Goal: Task Accomplishment & Management: Use online tool/utility

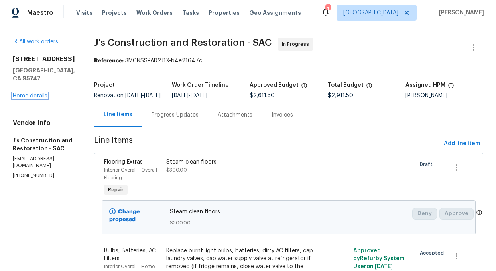
click at [39, 93] on link "Home details" at bounding box center [30, 96] width 35 height 6
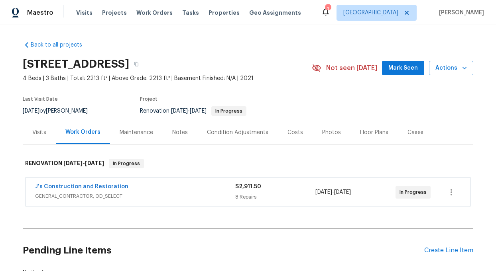
click at [290, 133] on div "Costs" at bounding box center [295, 133] width 16 height 8
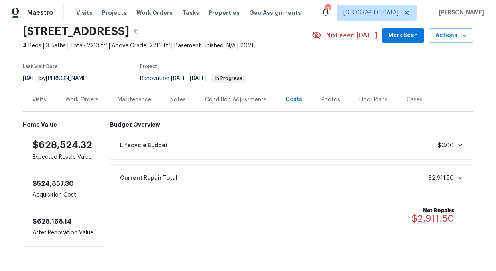
scroll to position [34, 0]
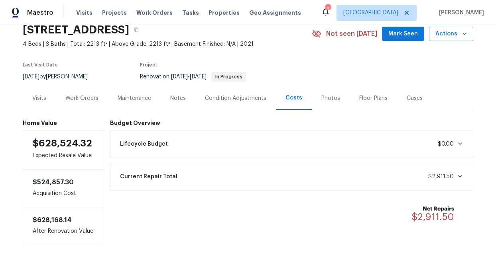
click at [235, 98] on div "Condition Adjustments" at bounding box center [235, 98] width 61 height 8
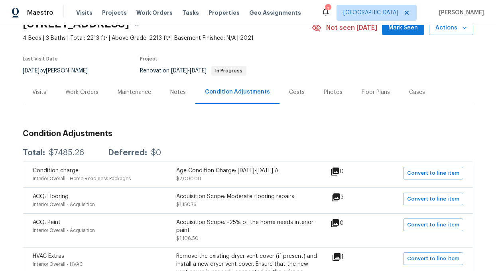
scroll to position [43, 0]
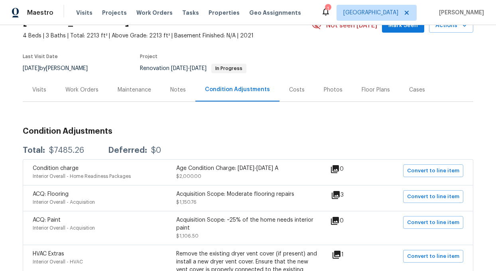
click at [297, 89] on div "Costs" at bounding box center [297, 90] width 16 height 8
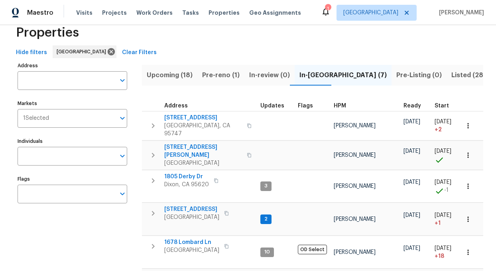
scroll to position [33, 0]
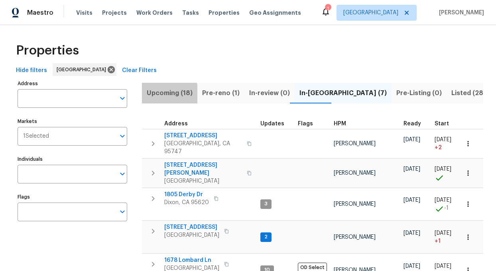
click at [159, 94] on span "Upcoming (18)" at bounding box center [170, 93] width 46 height 11
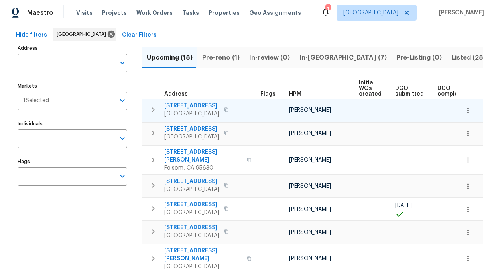
scroll to position [38, 0]
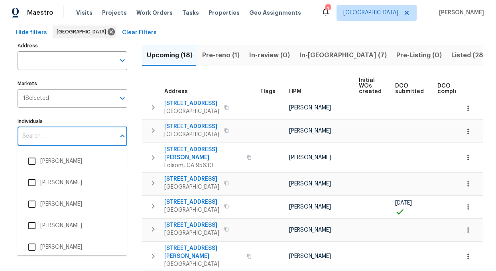
click at [53, 135] on input "Individuals" at bounding box center [67, 136] width 98 height 19
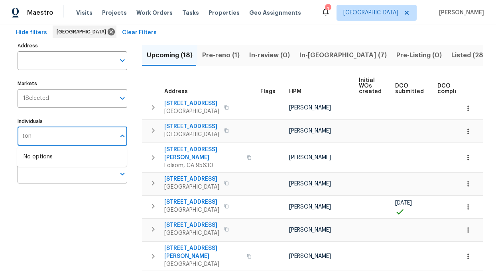
type input "toni"
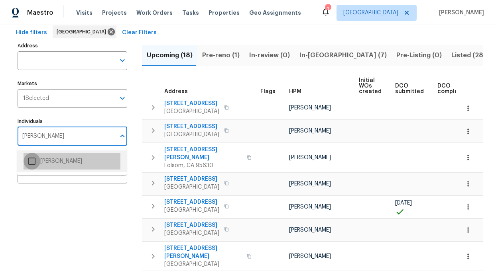
click at [32, 167] on input "checkbox" at bounding box center [32, 161] width 17 height 17
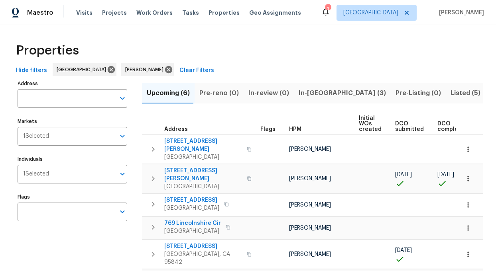
click at [490, 89] on span "Resale (6)" at bounding box center [505, 93] width 31 height 11
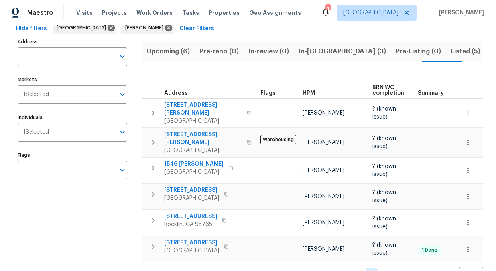
scroll to position [53, 0]
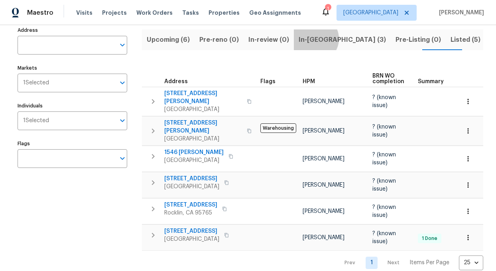
click at [310, 39] on span "In-reno (3)" at bounding box center [341, 39] width 87 height 11
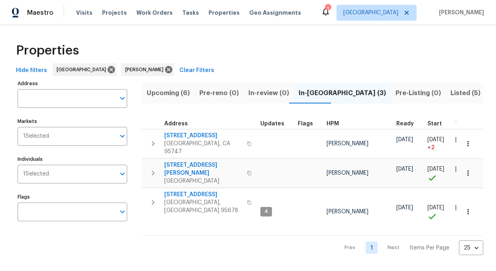
click at [164, 92] on span "Upcoming (6)" at bounding box center [168, 93] width 43 height 11
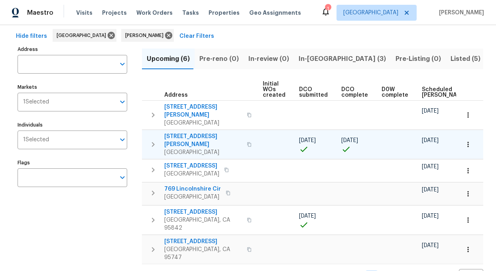
scroll to position [0, 100]
click at [191, 133] on span "2156 Cecilia Way" at bounding box center [203, 141] width 78 height 16
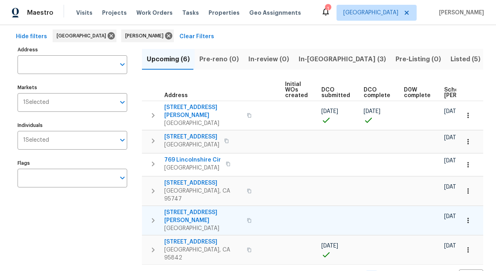
scroll to position [0, 41]
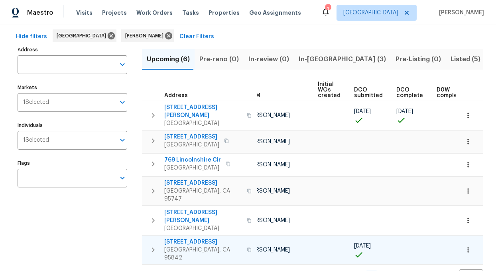
click at [188, 238] on span "5921 Hillsdale Blvd" at bounding box center [203, 242] width 78 height 8
click at [314, 57] on span "In-reno (3)" at bounding box center [341, 59] width 87 height 11
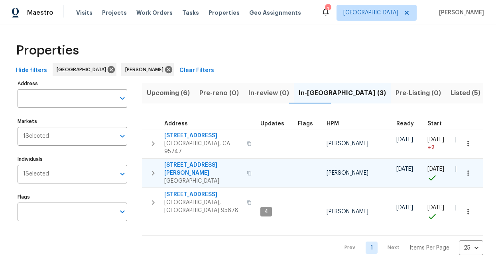
click at [169, 161] on span "400 Morrison Ave" at bounding box center [203, 169] width 78 height 16
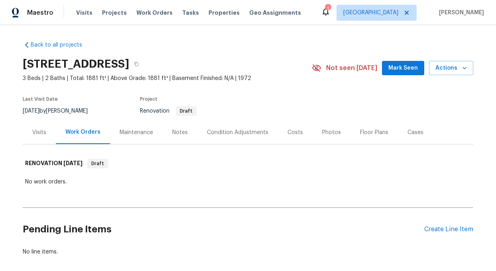
click at [42, 135] on div "Visits" at bounding box center [39, 133] width 14 height 8
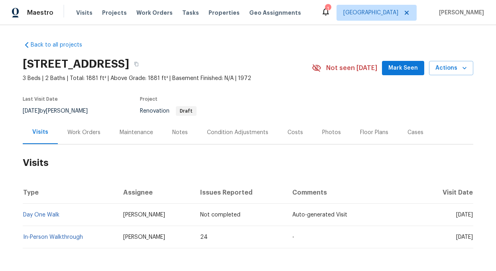
click at [257, 131] on div "Condition Adjustments" at bounding box center [237, 133] width 61 height 8
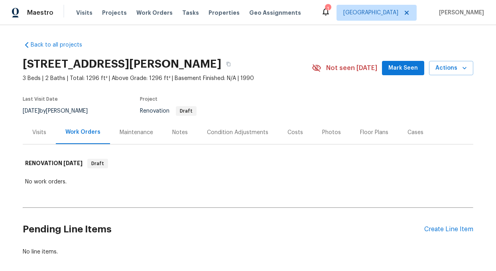
click at [291, 132] on div "Costs" at bounding box center [295, 133] width 16 height 8
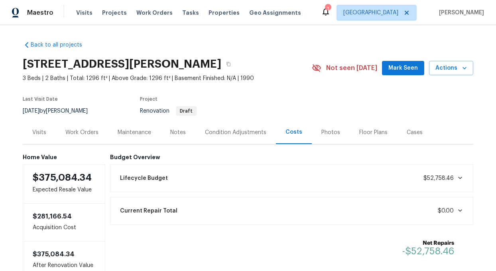
click at [236, 131] on div "Condition Adjustments" at bounding box center [235, 133] width 61 height 8
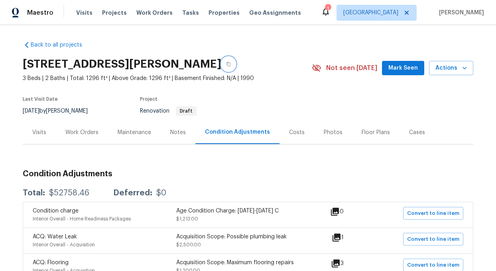
click at [231, 63] on icon "button" at bounding box center [228, 64] width 5 height 5
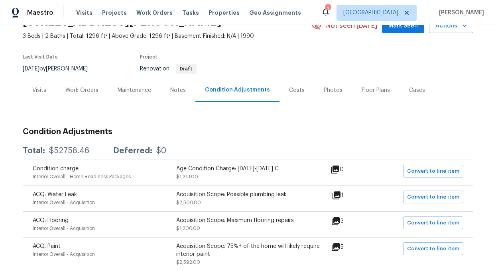
scroll to position [46, 0]
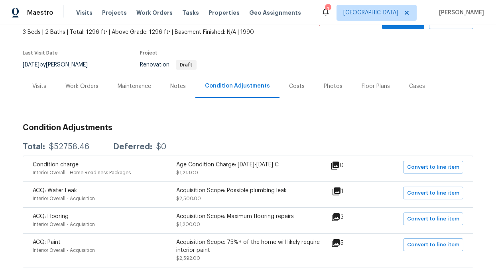
click at [178, 86] on div "Notes" at bounding box center [178, 86] width 16 height 8
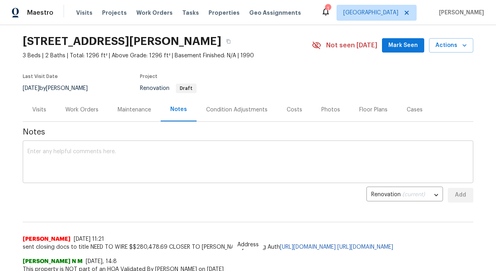
scroll to position [22, 0]
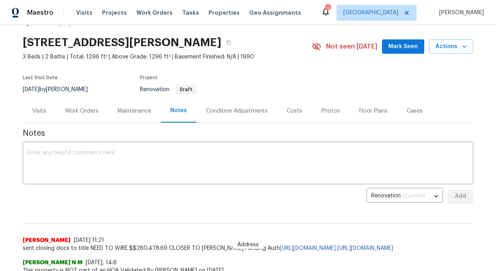
click at [289, 110] on div "Costs" at bounding box center [294, 111] width 16 height 8
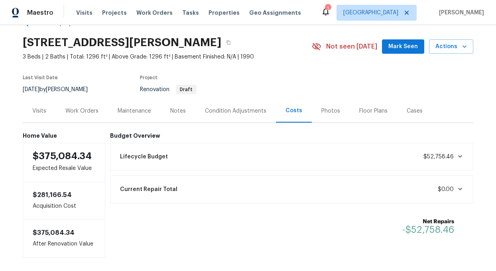
scroll to position [57, 0]
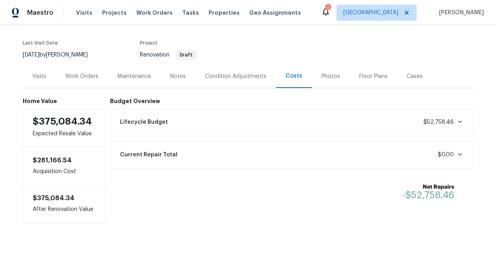
click at [244, 74] on div "Condition Adjustments" at bounding box center [235, 77] width 61 height 8
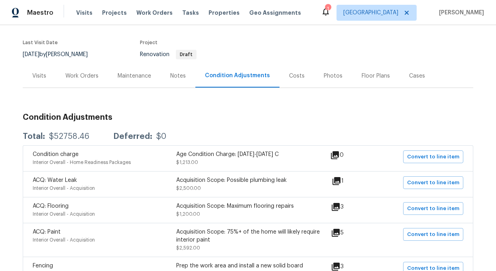
click at [89, 76] on div "Work Orders" at bounding box center [81, 76] width 33 height 8
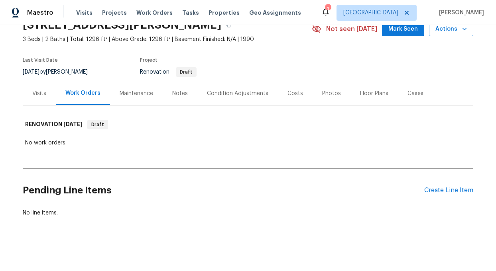
scroll to position [39, 0]
click at [241, 91] on div "Condition Adjustments" at bounding box center [237, 94] width 61 height 8
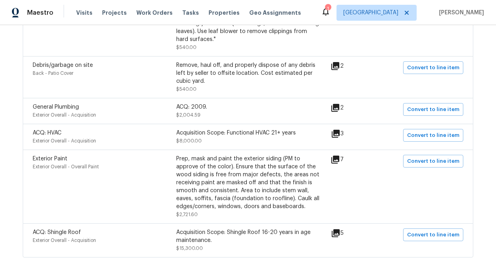
scroll to position [1047, 0]
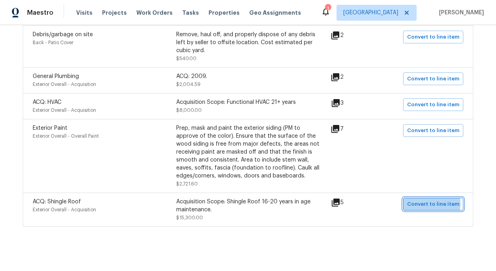
click at [425, 200] on span "Convert to line item" at bounding box center [433, 204] width 52 height 9
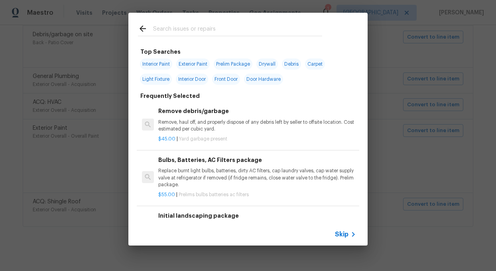
click at [339, 235] on span "Skip" at bounding box center [342, 235] width 14 height 8
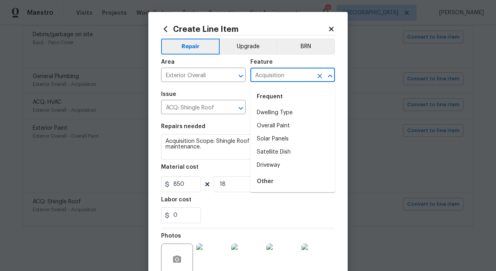
click at [293, 75] on input "Acquisition" at bounding box center [281, 76] width 62 height 12
click at [317, 75] on icon "Clear" at bounding box center [320, 76] width 8 height 8
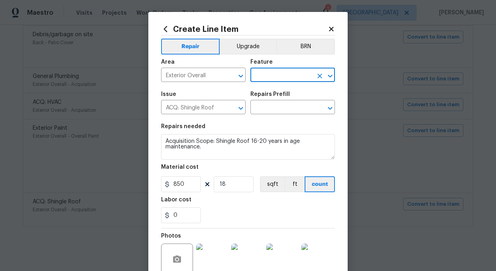
click at [278, 75] on input "text" at bounding box center [281, 76] width 62 height 12
click at [263, 123] on li "Roof" at bounding box center [292, 126] width 84 height 13
type input "Roof"
click at [218, 107] on input "ACQ: Shingle Roof" at bounding box center [192, 108] width 62 height 12
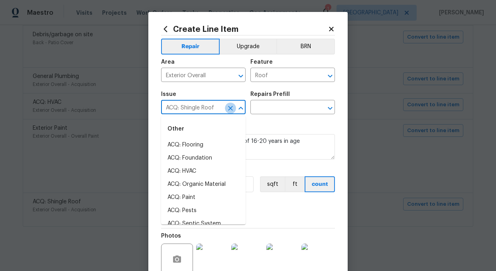
click at [233, 108] on icon "Clear" at bounding box center [230, 108] width 8 height 8
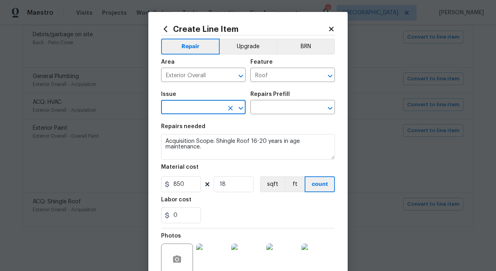
click at [198, 108] on input "text" at bounding box center [192, 108] width 62 height 12
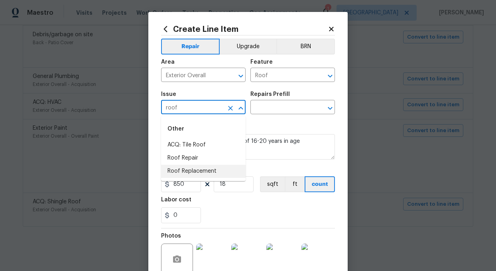
click at [186, 168] on li "Roof Replacement" at bounding box center [203, 171] width 84 height 13
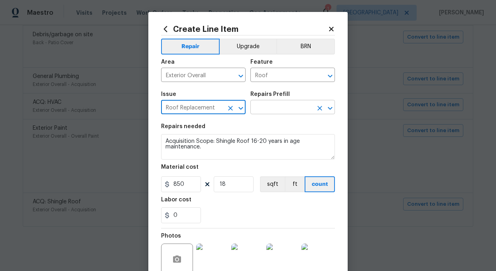
type input "Roof Replacement"
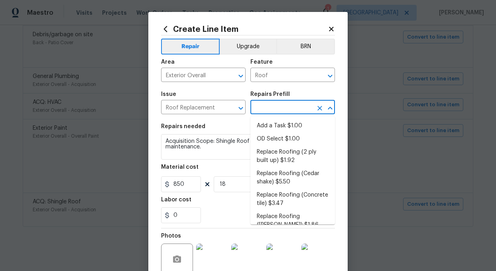
click at [277, 108] on input "text" at bounding box center [281, 108] width 62 height 12
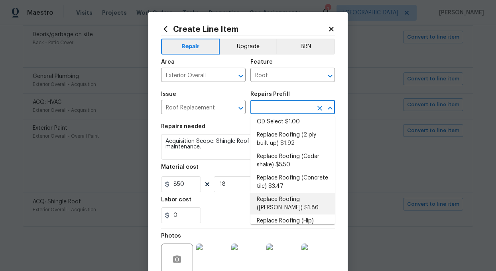
scroll to position [0, 0]
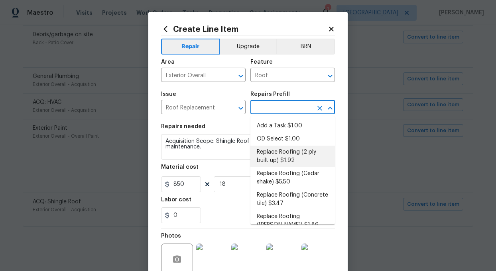
click at [289, 149] on li "Replace Roofing (2 ply built up) $1.92" at bounding box center [292, 157] width 84 height 22
type input "Eaves and Trim"
type textarea "2 Ply Built up w/Gravel Roof: Remove the existing roof covering, prep the subst…"
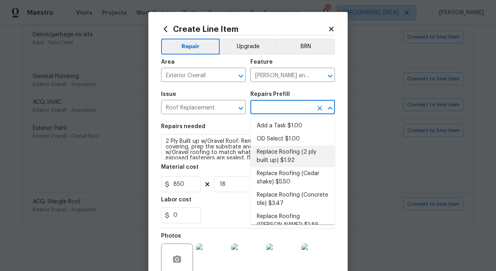
type input "Replace Roofing (2 ply built up) $1.92"
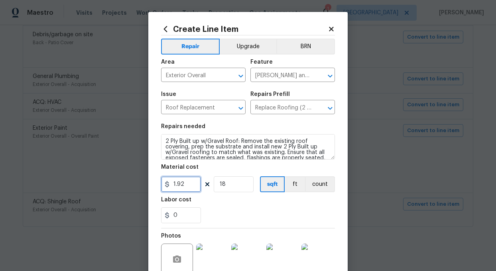
click at [191, 184] on input "1.92" at bounding box center [181, 185] width 40 height 16
type input "850"
click at [244, 197] on section "Repairs needed 2 Ply Built up w/Gravel Roof: Remove the existing roof covering,…" at bounding box center [248, 173] width 174 height 109
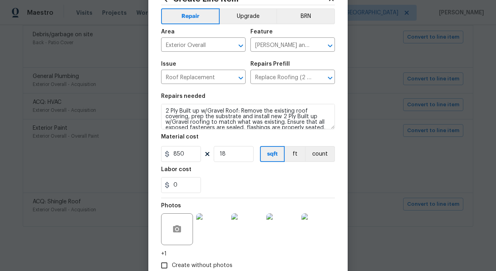
scroll to position [80, 0]
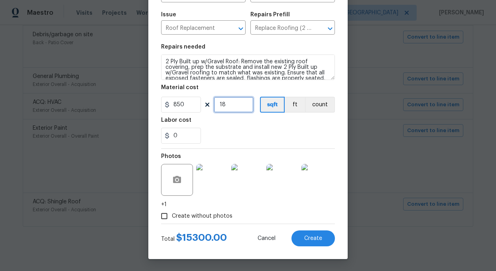
click at [244, 107] on input "18" at bounding box center [234, 105] width 40 height 16
type input "16"
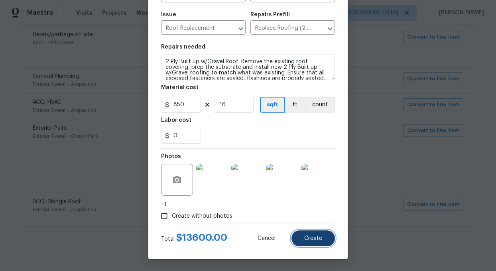
click at [310, 241] on span "Create" at bounding box center [313, 239] width 18 height 6
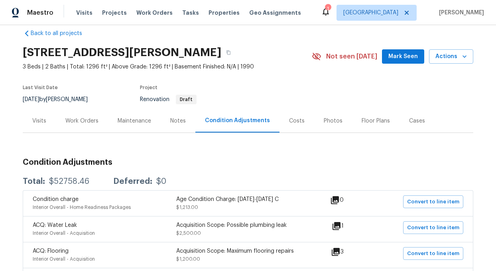
scroll to position [0, 0]
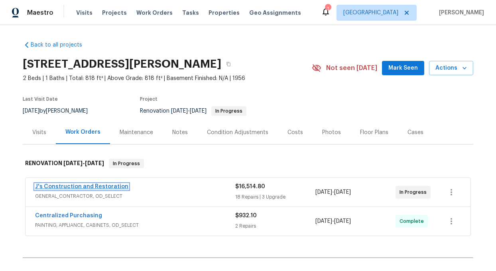
click at [66, 187] on link "J's Construction and Restoration" at bounding box center [81, 187] width 93 height 6
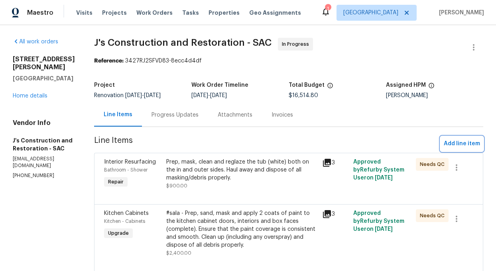
click at [471, 145] on span "Add line item" at bounding box center [461, 144] width 36 height 10
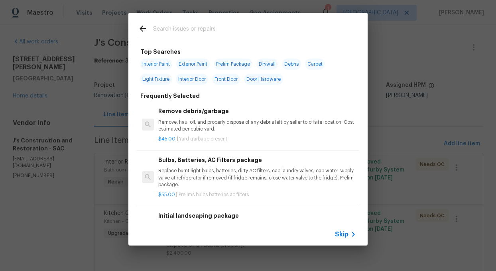
click at [177, 27] on input "text" at bounding box center [237, 30] width 169 height 12
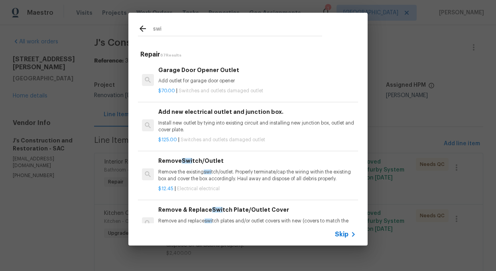
type input "swi"
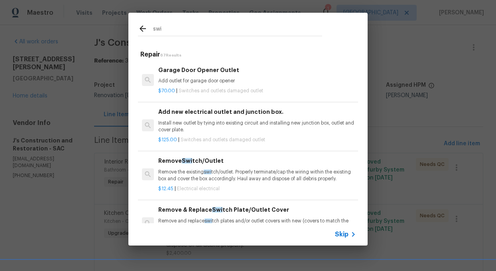
click at [221, 220] on p "Remove and replace swi tch plates and/or outlet covers with new (covers to matc…" at bounding box center [257, 225] width 198 height 14
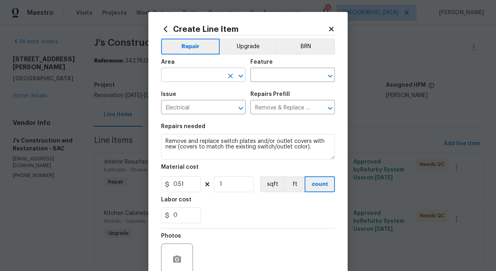
click at [194, 75] on input "text" at bounding box center [192, 76] width 62 height 12
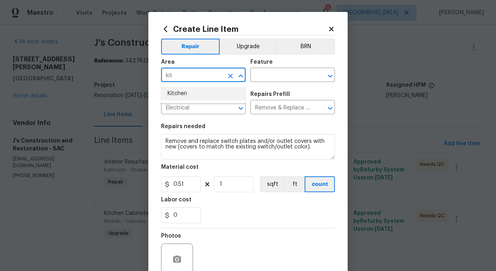
click at [185, 94] on li "Kitchen" at bounding box center [203, 93] width 84 height 13
type input "Kitchen"
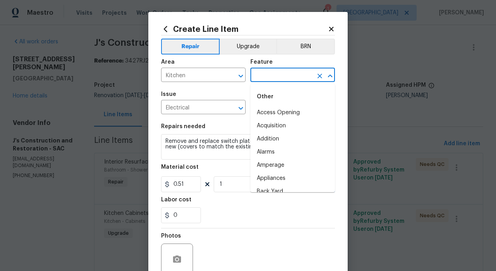
click at [278, 75] on input "text" at bounding box center [281, 76] width 62 height 12
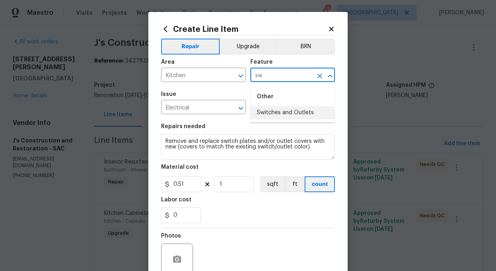
click at [282, 115] on li "Switches and Outlets" at bounding box center [292, 112] width 84 height 13
type input "Switches and Outlets"
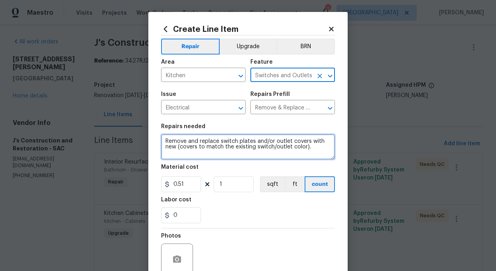
click at [315, 149] on textarea "Remove and replace switch plates and/or outlet covers with new (covers to match…" at bounding box center [248, 146] width 174 height 25
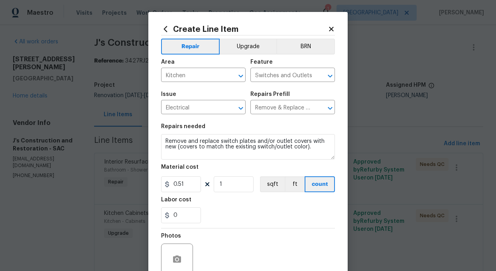
click at [331, 29] on icon at bounding box center [331, 29] width 4 height 4
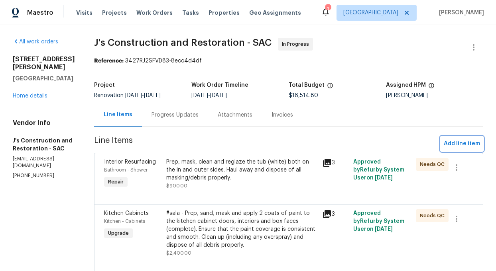
click at [466, 145] on span "Add line item" at bounding box center [461, 144] width 36 height 10
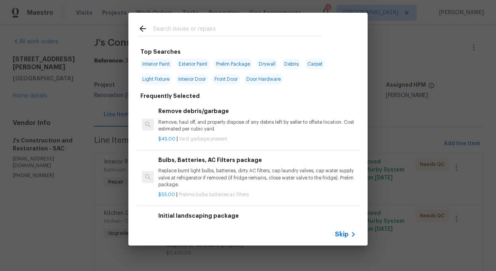
click at [166, 29] on input "text" at bounding box center [237, 30] width 169 height 12
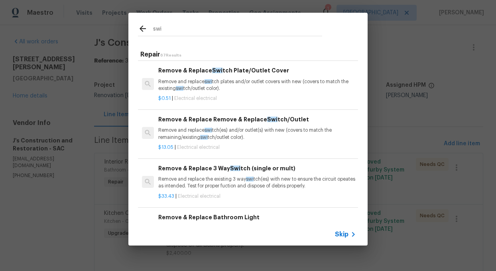
scroll to position [140, 0]
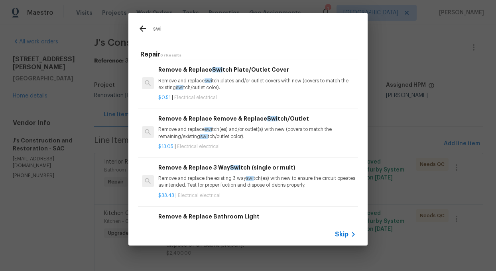
type input "swi"
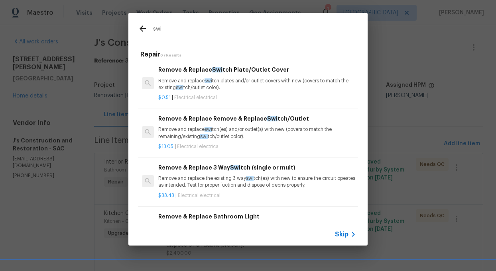
click at [227, 117] on h6 "Remove & Replace Remove & Replace Swi tch/Outlet" at bounding box center [257, 118] width 198 height 9
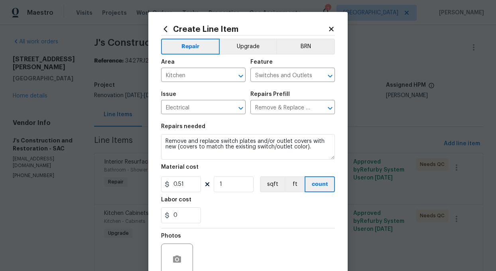
type textarea "Remove and replace switch(es) and/or outlet(s) with new (covers to match the re…"
type input "Remove & Replace Remove & Replace Switch/Outlet $13.05"
type input "13.05"
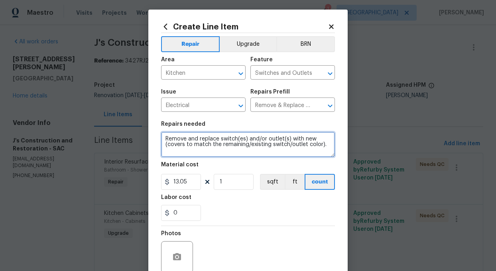
click at [330, 150] on textarea "Remove and replace switch(es) and/or outlet(s) with new (covers to match the re…" at bounding box center [248, 144] width 174 height 25
click at [219, 139] on textarea "Remove and replace switch(es) and/or outlet(s) with new (covers to match the re…" at bounding box center [248, 144] width 174 height 25
click at [226, 139] on textarea "Add switch(es) and/or outlet(s) with new (covers to match the remaining/existin…" at bounding box center [248, 144] width 174 height 25
click at [273, 147] on textarea "Add outlet(s) with new (covers to match the remaining/existing switch/outlet co…" at bounding box center [248, 144] width 174 height 25
click at [189, 152] on textarea "Add outlet(s) with new (covers to match the remaining/existing switch/outlet co…" at bounding box center [248, 144] width 174 height 25
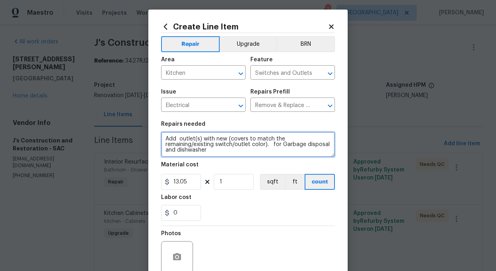
click at [211, 154] on textarea "Add outlet(s) with new (covers to match the remaining/existing switch/outlet co…" at bounding box center [248, 144] width 174 height 25
type textarea "Add outlet(s) with new (covers to match the remaining/existing switch/outlet co…"
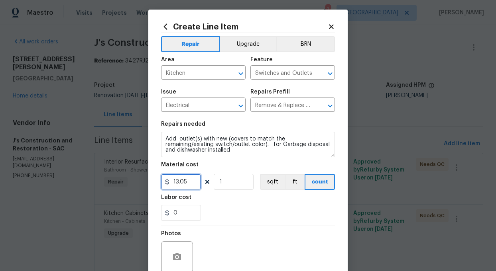
click at [193, 183] on input "13.05" at bounding box center [181, 182] width 40 height 16
type input "200"
click at [236, 219] on div "0" at bounding box center [248, 213] width 174 height 16
click at [233, 238] on div "Photos" at bounding box center [248, 252] width 174 height 52
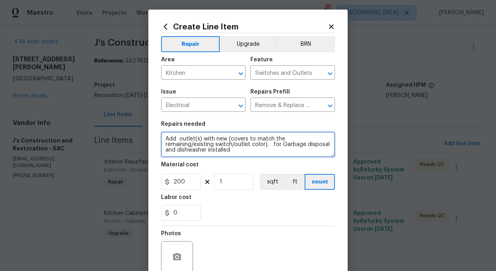
click at [241, 153] on textarea "Add outlet(s) with new (covers to match the remaining/existing switch/outlet co…" at bounding box center [248, 144] width 174 height 25
click at [287, 151] on textarea "Add outlet(s) with new (covers to match the remaining/existing switch/outlet co…" at bounding box center [248, 144] width 174 height 25
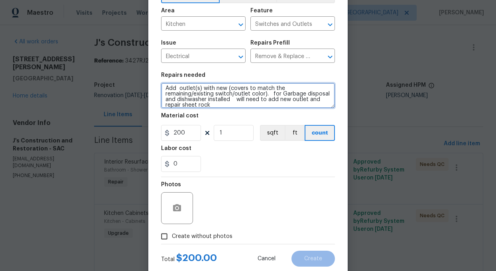
scroll to position [72, 0]
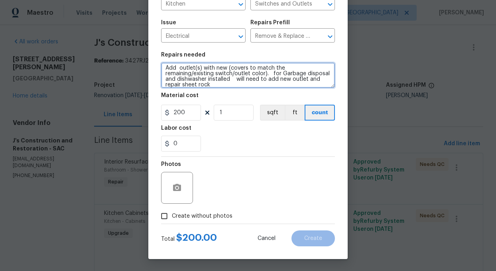
type textarea "Add outlet(s) with new (covers to match the remaining/existing switch/outlet co…"
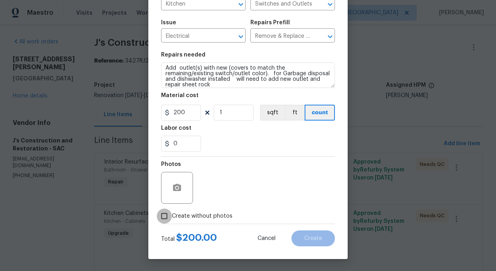
click at [166, 218] on input "Create without photos" at bounding box center [164, 216] width 15 height 15
checkbox input "true"
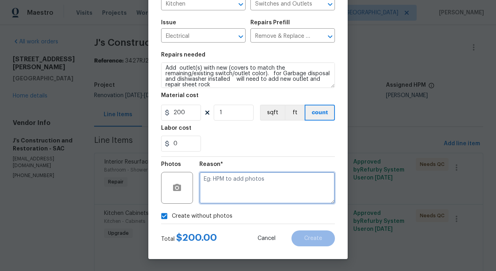
click at [220, 196] on textarea at bounding box center [266, 188] width 135 height 32
type textarea "add"
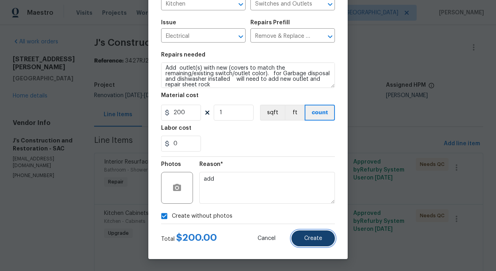
click at [314, 241] on span "Create" at bounding box center [313, 239] width 18 height 6
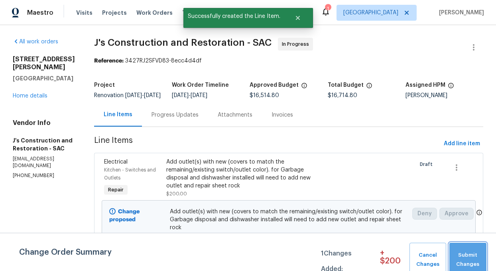
click at [471, 251] on span "Submit Changes" at bounding box center [467, 260] width 29 height 18
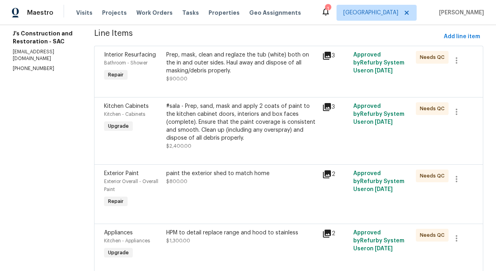
scroll to position [0, 0]
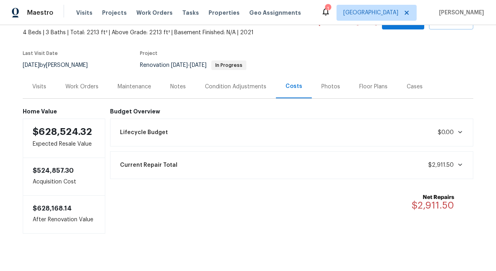
scroll to position [57, 0]
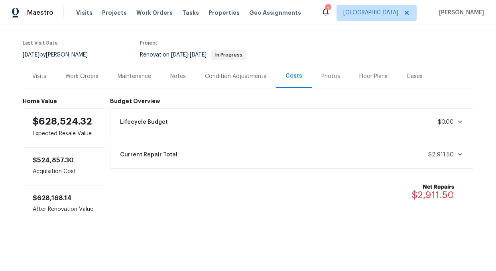
click at [369, 76] on div "Floor Plans" at bounding box center [373, 77] width 28 height 8
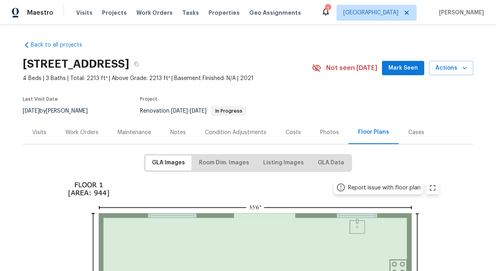
click at [76, 129] on div "Work Orders" at bounding box center [81, 133] width 33 height 8
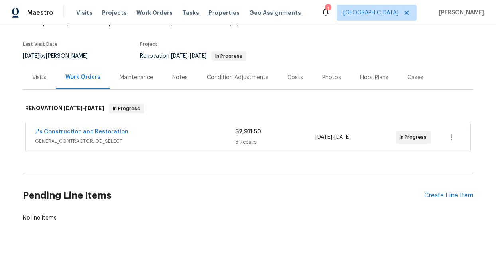
scroll to position [54, 0]
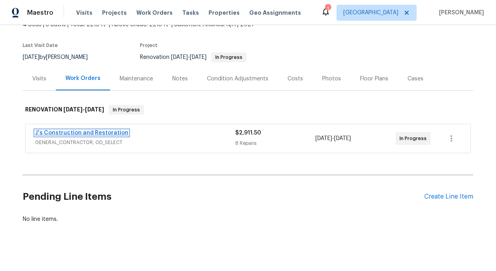
click at [84, 135] on link "J's Construction and Restoration" at bounding box center [81, 133] width 93 height 6
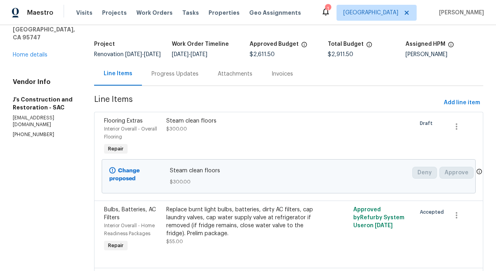
scroll to position [34, 0]
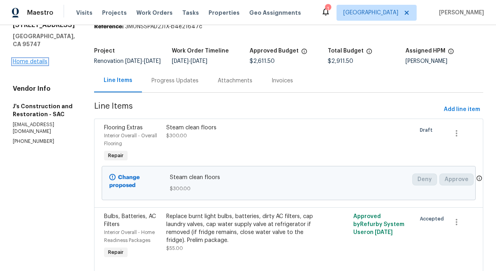
click at [34, 59] on link "Home details" at bounding box center [30, 62] width 35 height 6
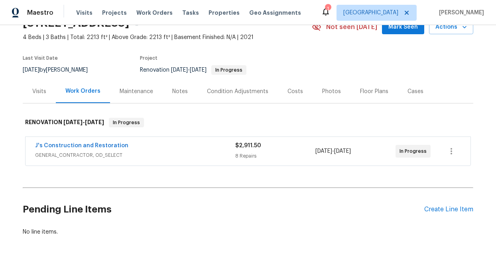
scroll to position [45, 0]
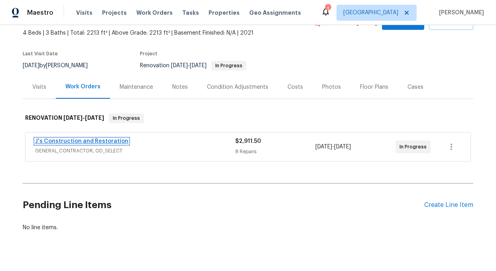
click at [73, 142] on link "J's Construction and Restoration" at bounding box center [81, 142] width 93 height 6
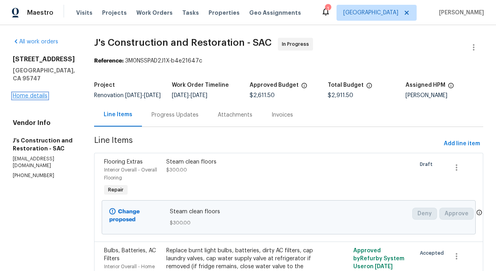
click at [31, 93] on link "Home details" at bounding box center [30, 96] width 35 height 6
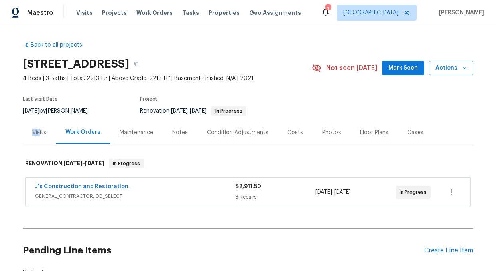
click at [41, 129] on div "Visits" at bounding box center [39, 133] width 14 height 8
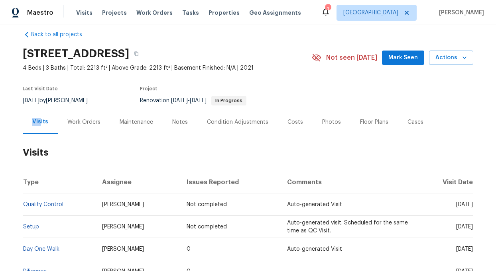
scroll to position [8, 0]
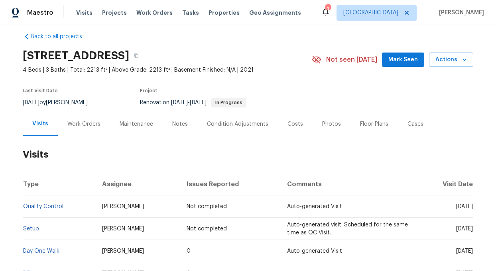
click at [58, 141] on h2 "Visits" at bounding box center [248, 154] width 450 height 37
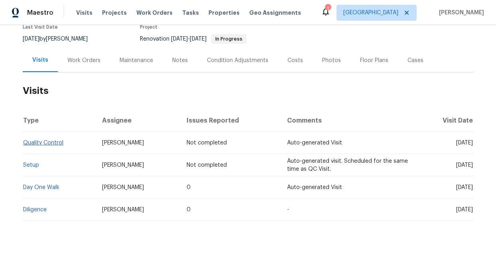
scroll to position [76, 0]
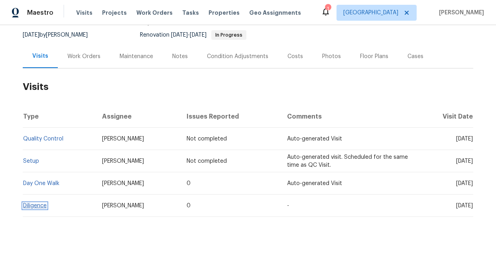
click at [29, 207] on link "Diligence" at bounding box center [35, 206] width 24 height 6
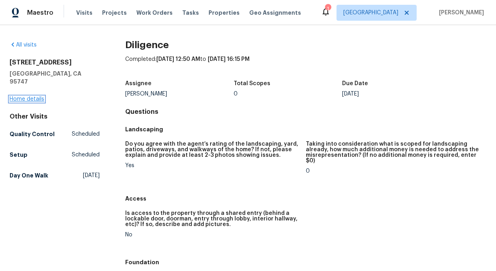
click at [22, 96] on link "Home details" at bounding box center [27, 99] width 35 height 6
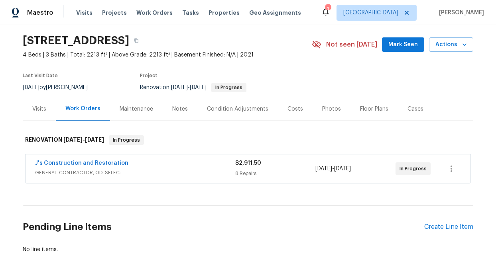
scroll to position [27, 0]
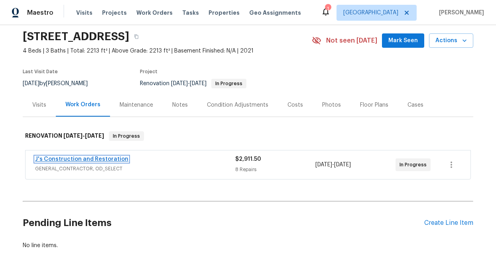
click at [62, 159] on link "J's Construction and Restoration" at bounding box center [81, 160] width 93 height 6
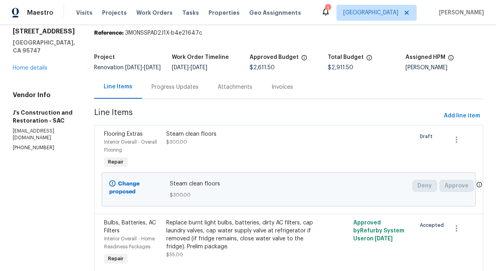
scroll to position [24, 0]
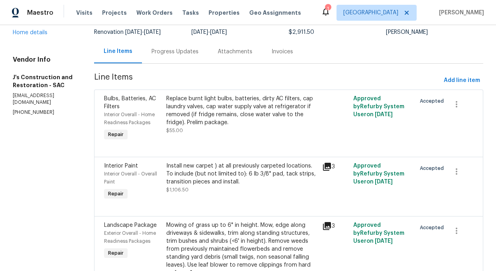
scroll to position [61, 0]
